Goal: Task Accomplishment & Management: Manage account settings

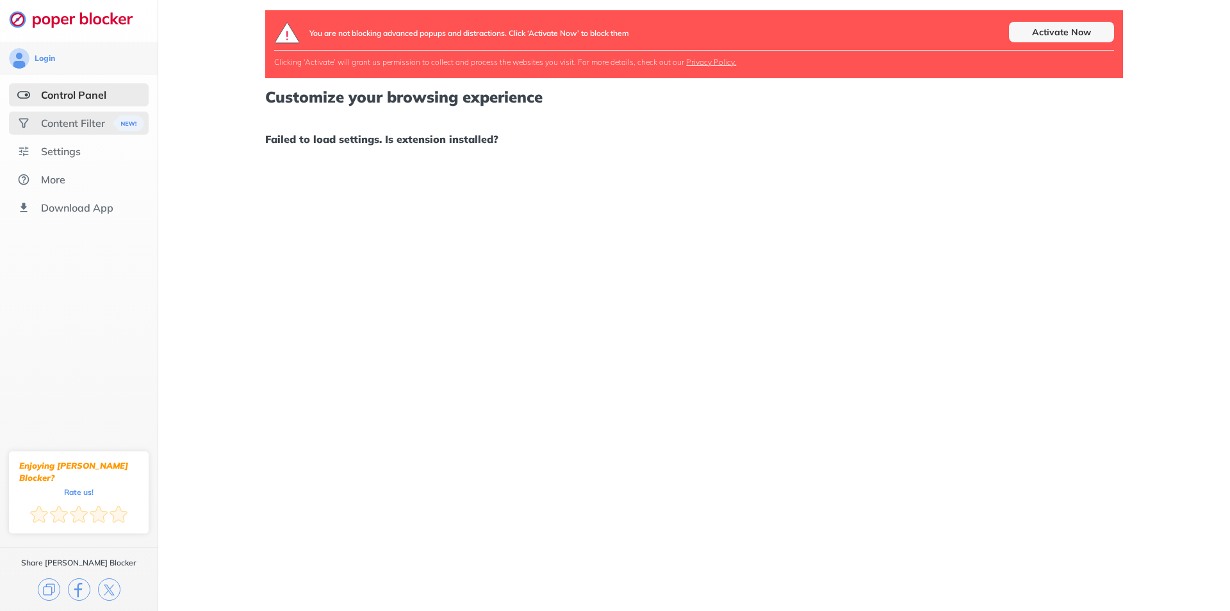
click at [89, 123] on div "Content Filter" at bounding box center [73, 123] width 64 height 13
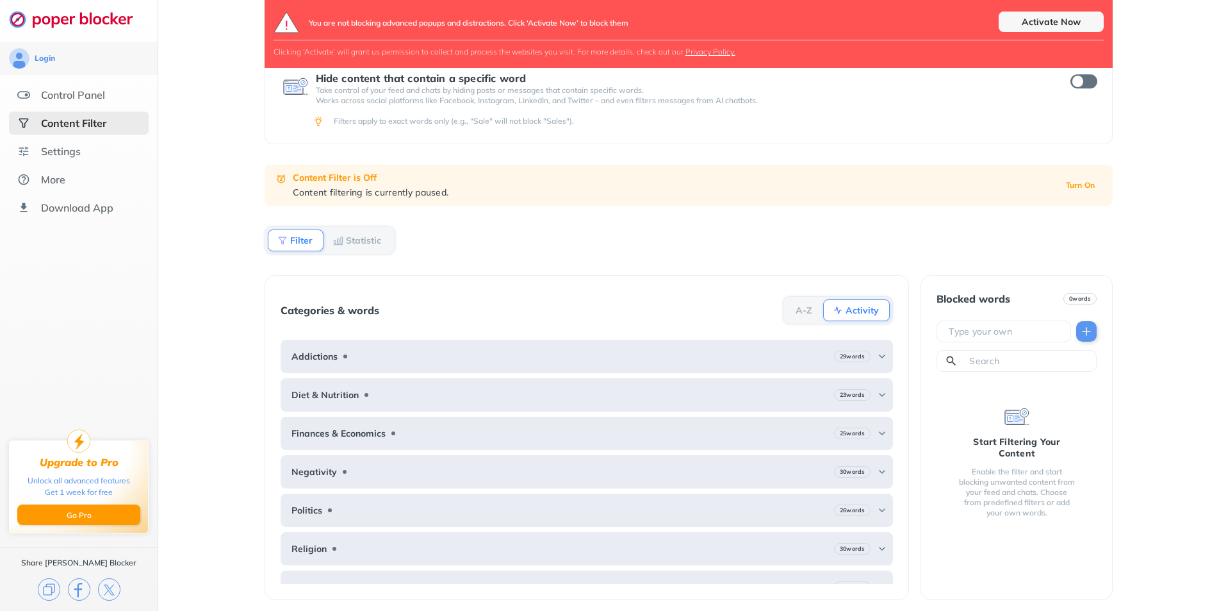
scroll to position [78, 0]
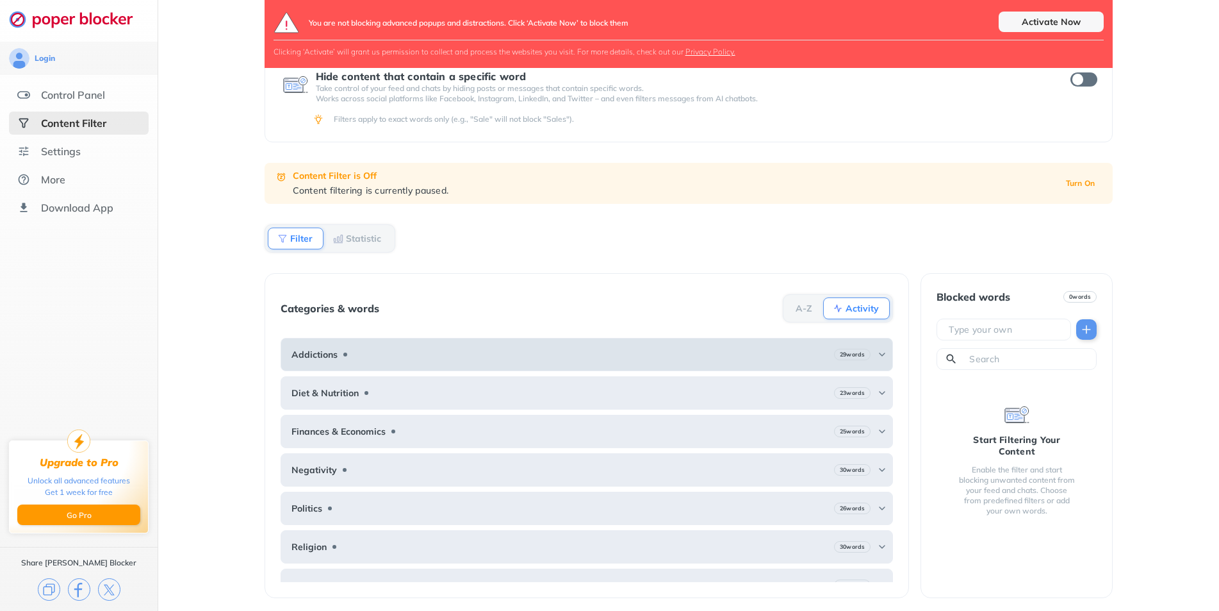
click at [411, 353] on div "Addictions 29 words" at bounding box center [587, 354] width 613 height 33
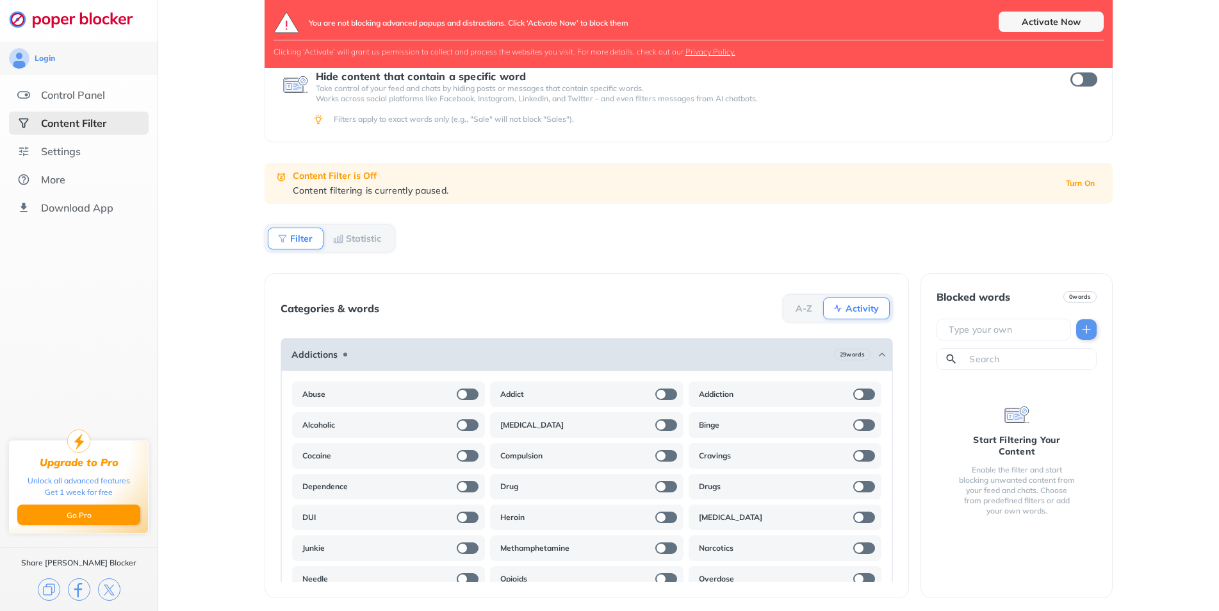
click at [411, 352] on div "Addictions 29 words" at bounding box center [587, 354] width 613 height 33
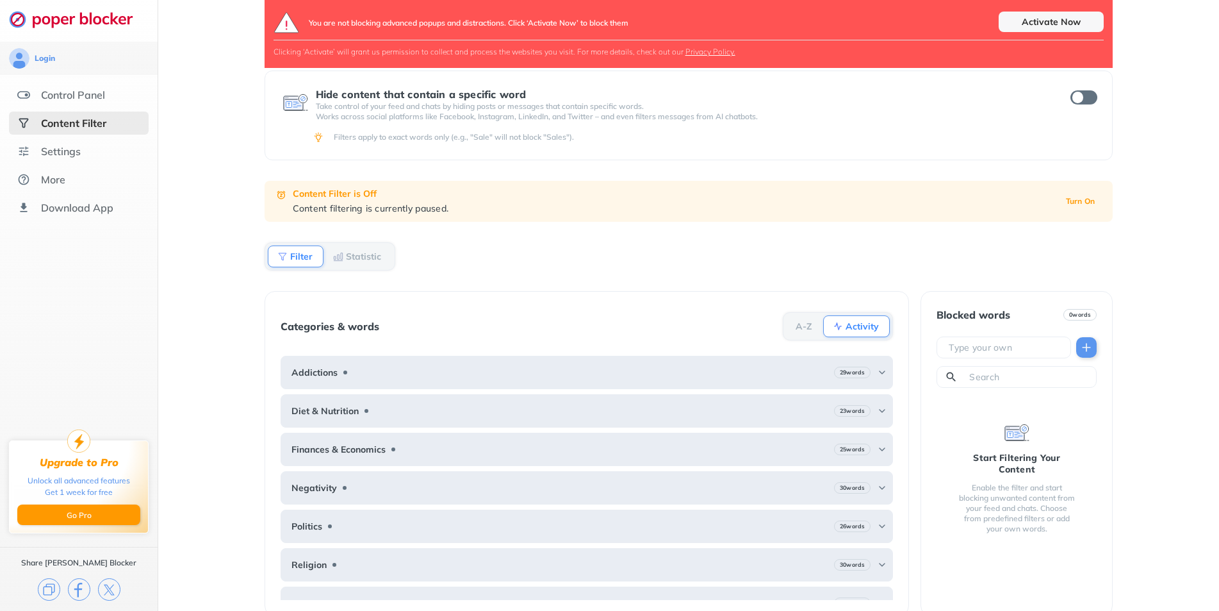
scroll to position [0, 0]
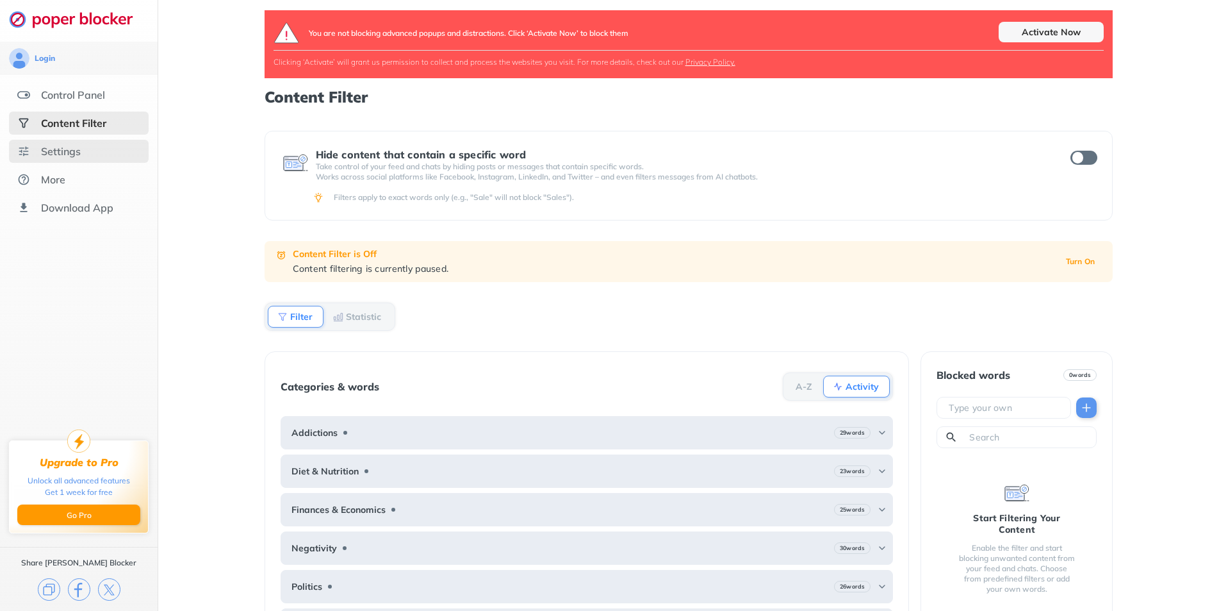
click at [84, 155] on div "Settings" at bounding box center [79, 151] width 140 height 23
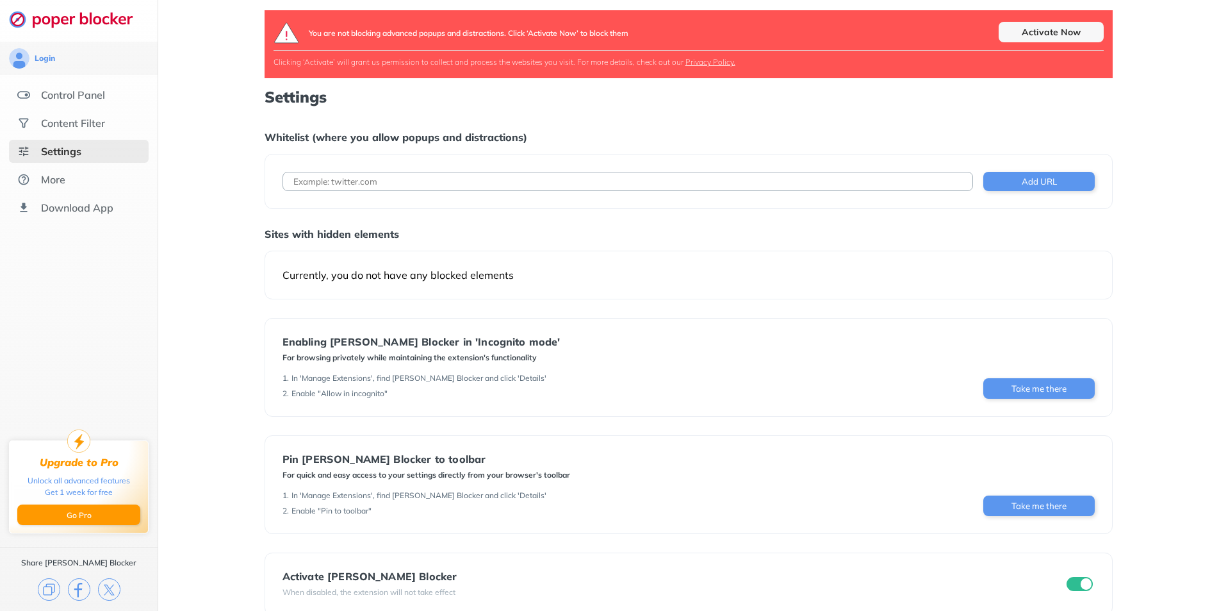
click at [353, 185] on input at bounding box center [628, 181] width 691 height 19
type input "[DOMAIN_NAME]"
click at [1053, 188] on button "Add URL" at bounding box center [1039, 181] width 111 height 19
